Goal: Check status: Verify the current state of an ongoing process or item

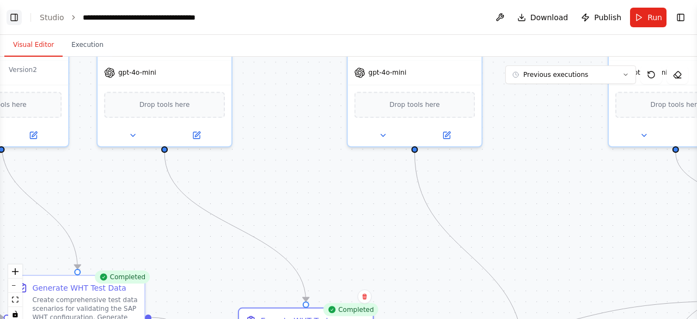
click at [15, 11] on button "Toggle Left Sidebar" at bounding box center [14, 17] width 15 height 15
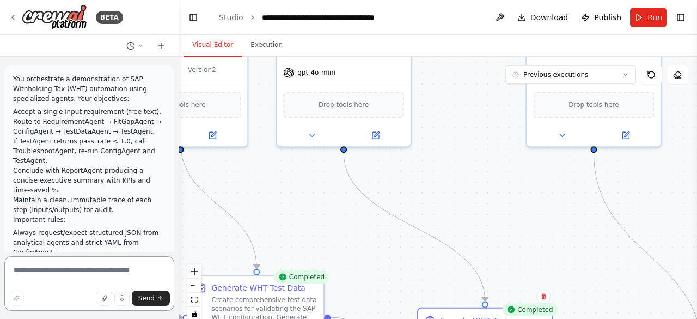
click at [64, 269] on textarea at bounding box center [89, 283] width 170 height 54
click at [195, 20] on button "Toggle Left Sidebar" at bounding box center [193, 17] width 15 height 15
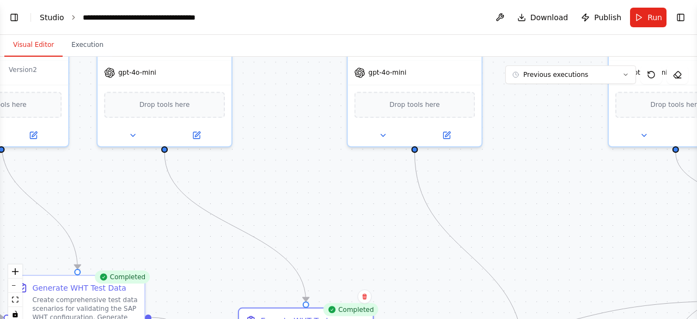
click at [49, 14] on link "Studio" at bounding box center [52, 17] width 25 height 9
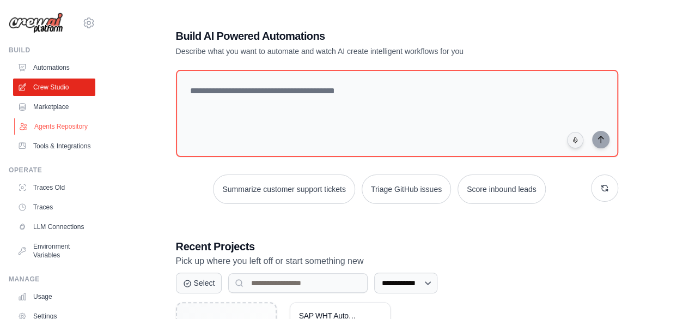
click at [56, 134] on link "Agents Repository" at bounding box center [55, 126] width 82 height 17
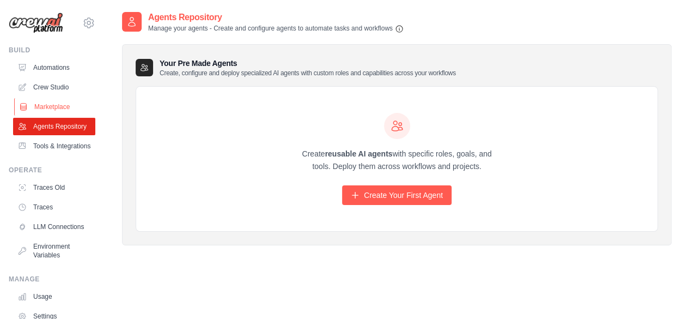
click at [55, 109] on link "Marketplace" at bounding box center [55, 106] width 82 height 17
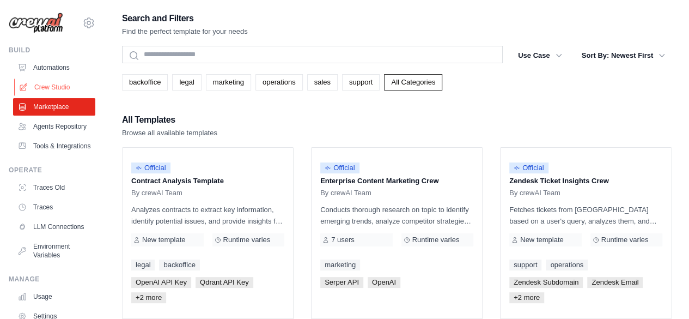
click at [49, 84] on link "Crew Studio" at bounding box center [55, 86] width 82 height 17
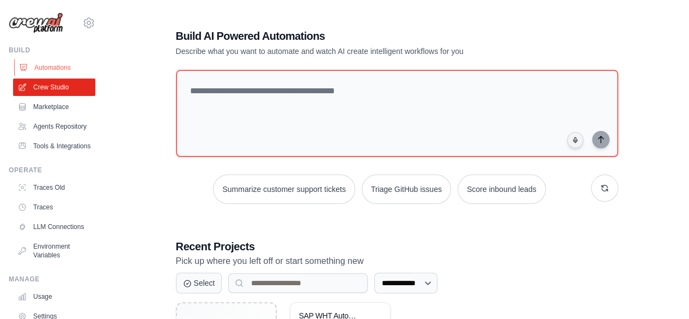
click at [62, 74] on link "Automations" at bounding box center [55, 67] width 82 height 17
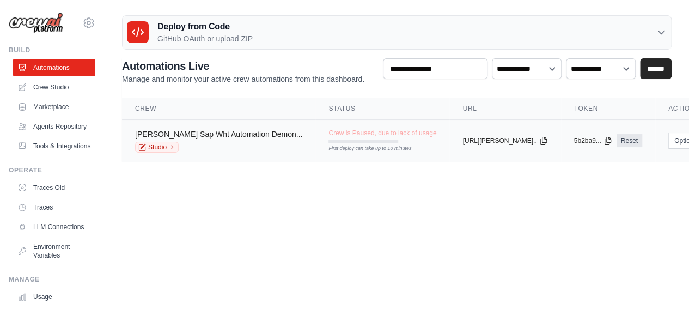
click at [220, 136] on link "Jigar Shah's Sap Wht Automation Demon..." at bounding box center [218, 134] width 167 height 9
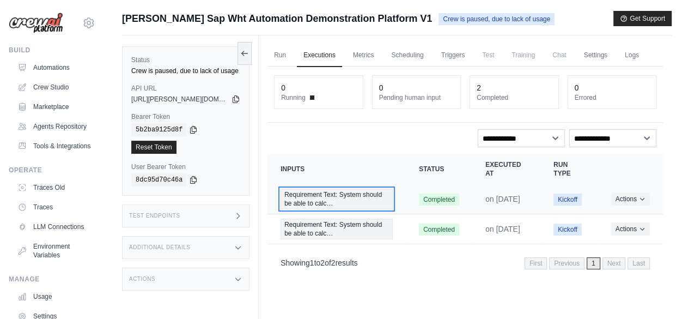
click at [355, 196] on span "Requirement Text: System should be able to calc…" at bounding box center [337, 199] width 112 height 21
